Goal: Obtain resource: Download file/media

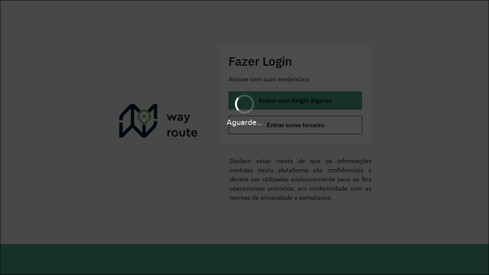
scroll to position [0, 1]
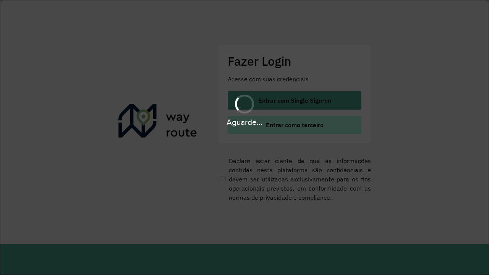
click at [294, 125] on span "Entrar como terceiro" at bounding box center [295, 125] width 58 height 6
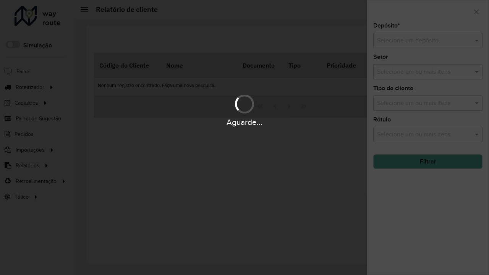
click at [420, 40] on input "text" at bounding box center [420, 40] width 86 height 9
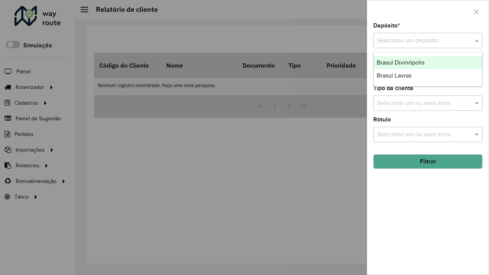
click at [427, 63] on div "Brasul Divinópolis" at bounding box center [427, 62] width 108 height 13
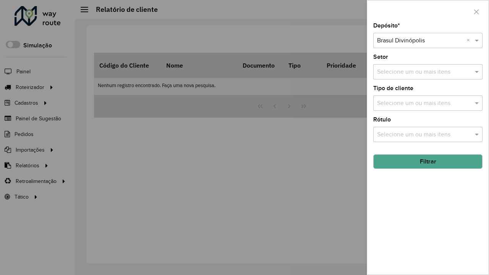
click at [427, 161] on button "Filtrar" at bounding box center [427, 161] width 109 height 15
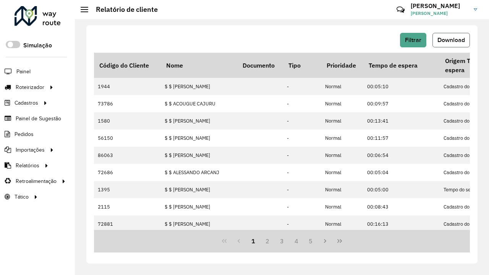
click at [451, 40] on span "Download" at bounding box center [450, 40] width 27 height 6
